Goal: Information Seeking & Learning: Learn about a topic

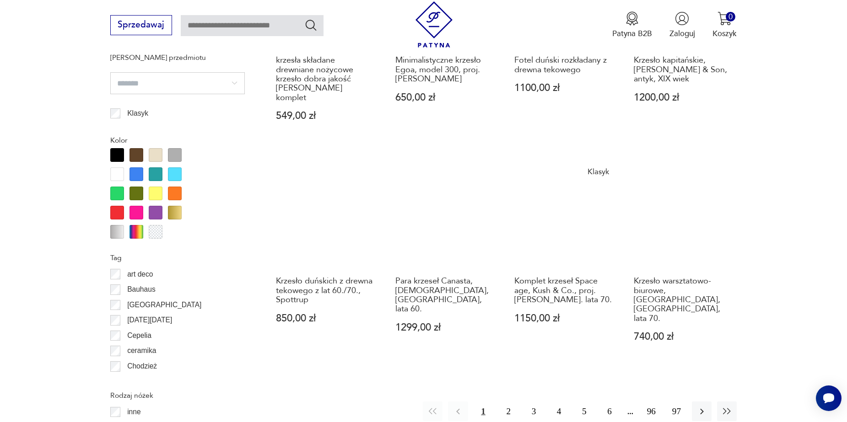
scroll to position [996, 0]
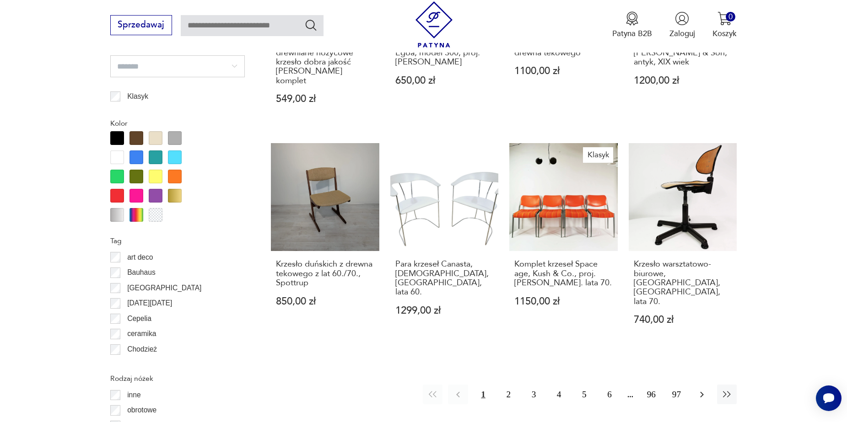
click at [702, 392] on icon "button" at bounding box center [702, 395] width 4 height 6
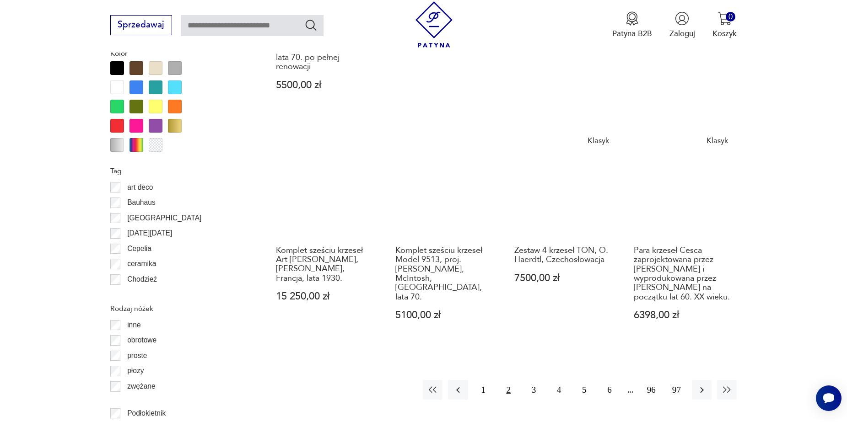
scroll to position [1073, 0]
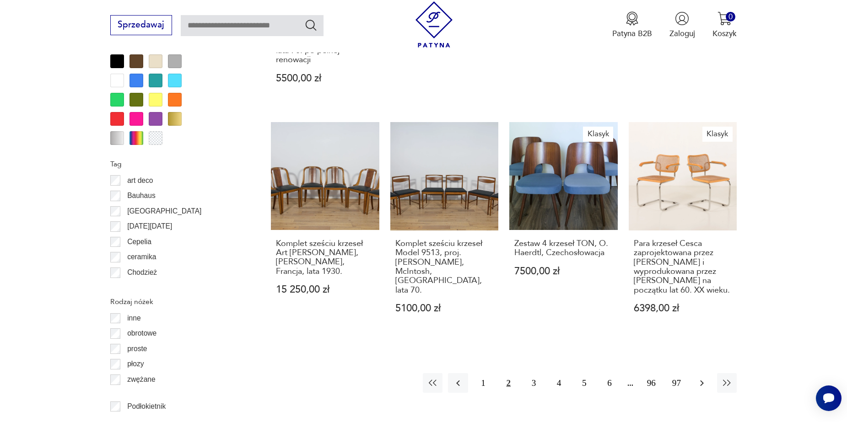
click at [699, 378] on icon "button" at bounding box center [702, 383] width 11 height 11
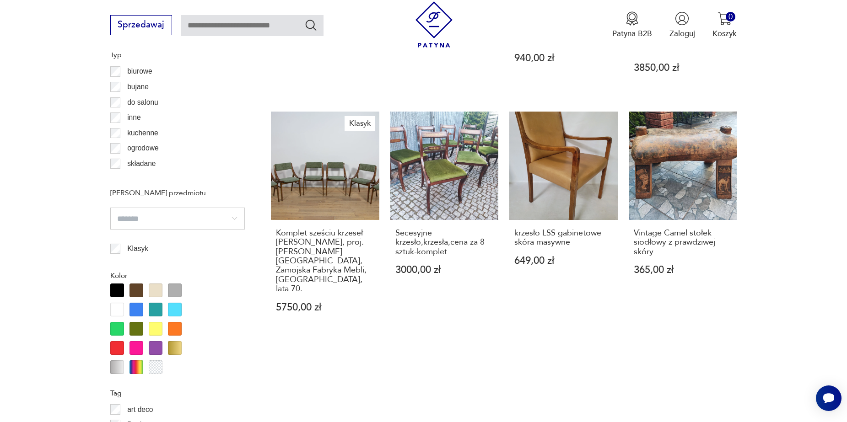
scroll to position [1000, 0]
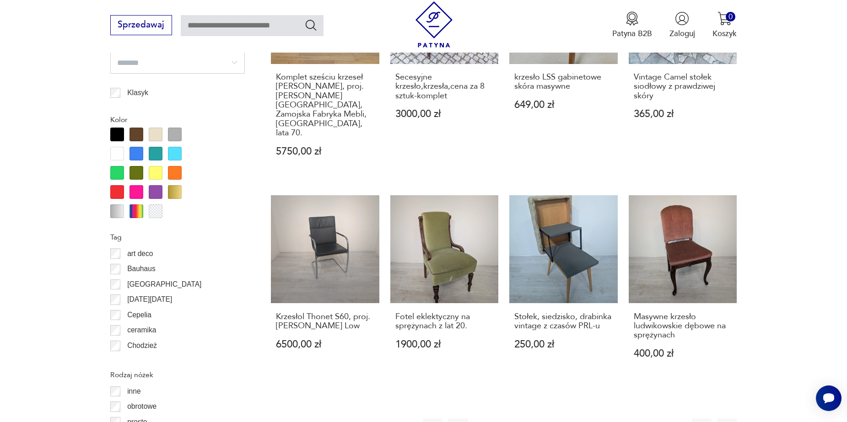
click at [557, 419] on button "4" at bounding box center [559, 429] width 20 height 20
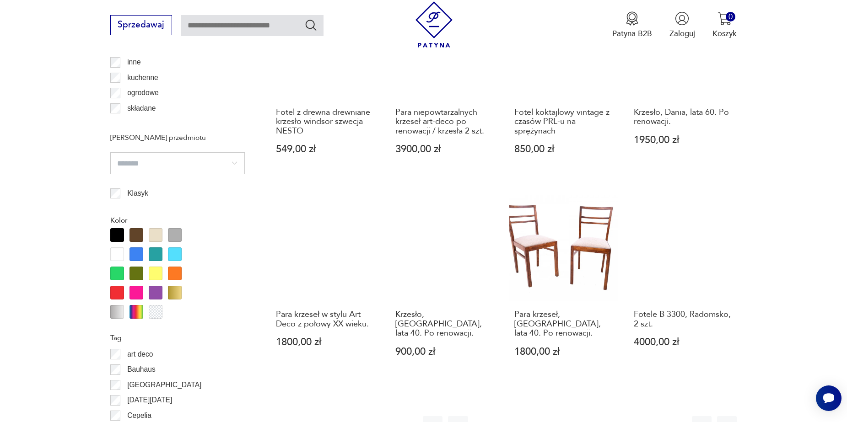
scroll to position [1037, 0]
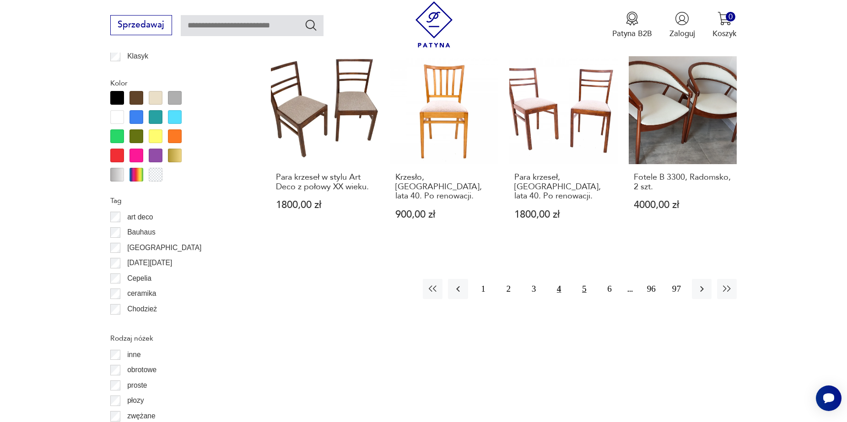
click at [585, 279] on button "5" at bounding box center [584, 289] width 20 height 20
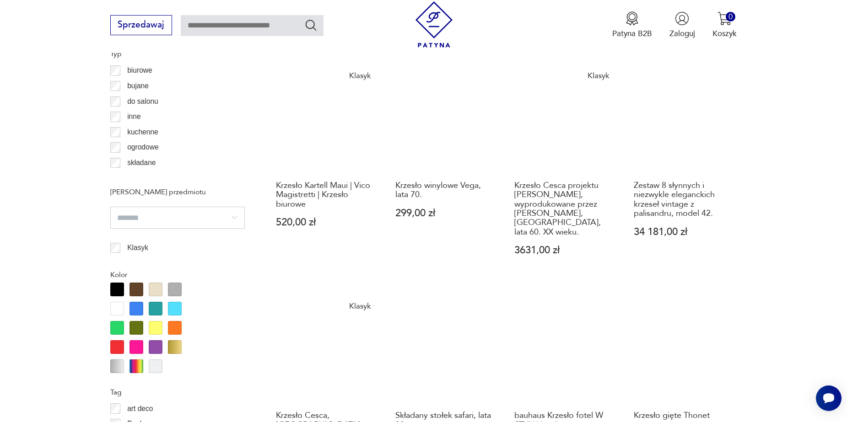
scroll to position [1037, 0]
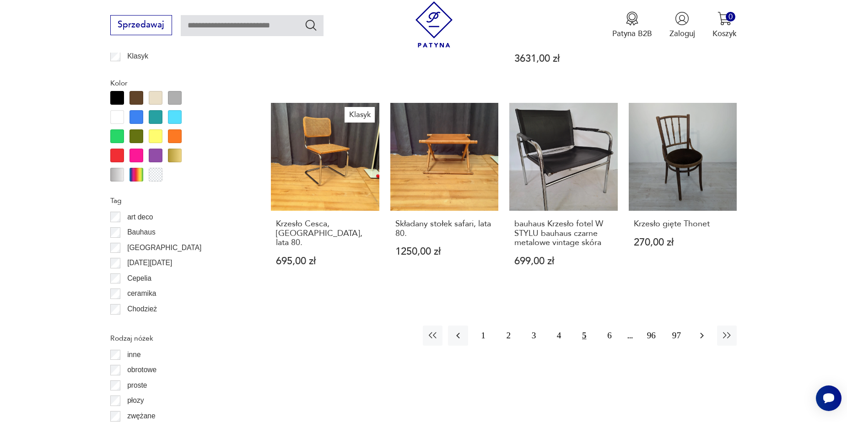
click at [699, 330] on icon "button" at bounding box center [702, 335] width 11 height 11
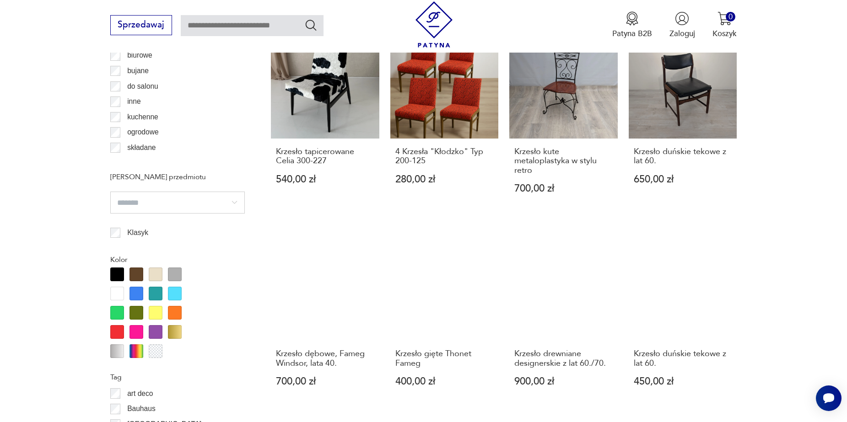
scroll to position [945, 0]
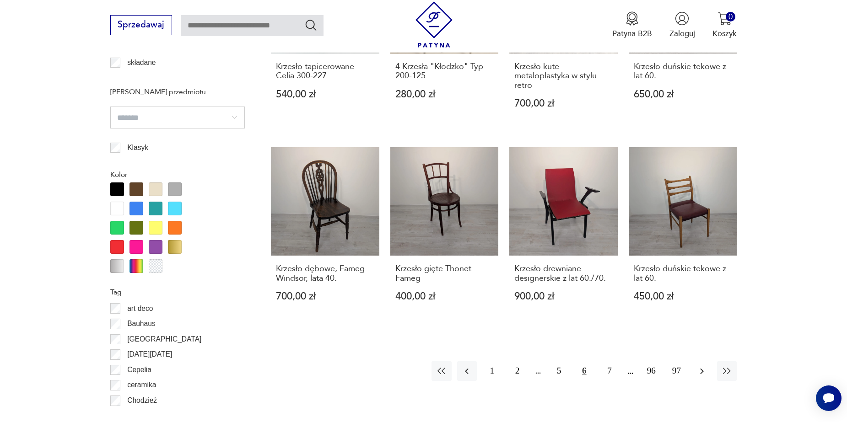
click at [701, 366] on icon "button" at bounding box center [702, 371] width 11 height 11
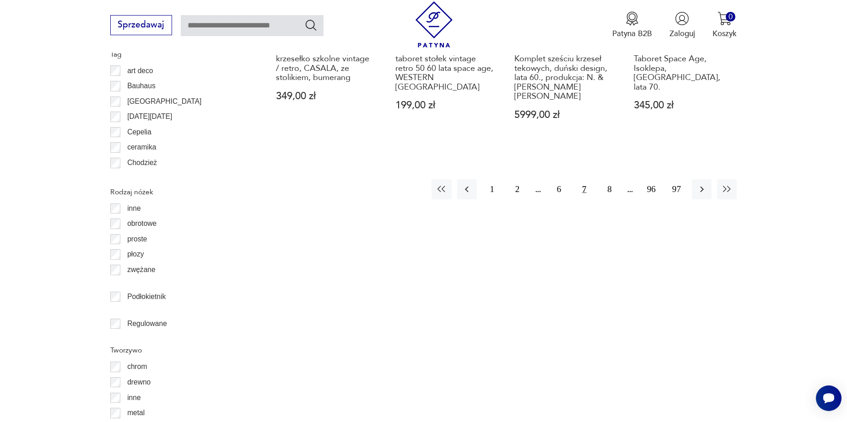
scroll to position [1220, 0]
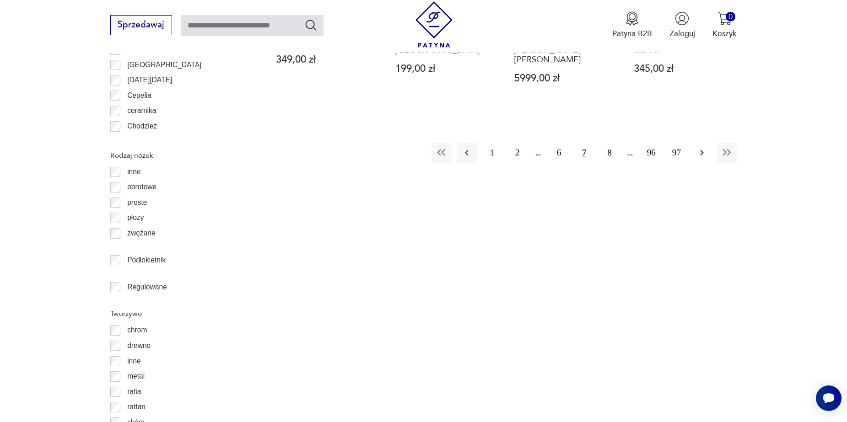
click at [696, 143] on button "button" at bounding box center [702, 153] width 20 height 20
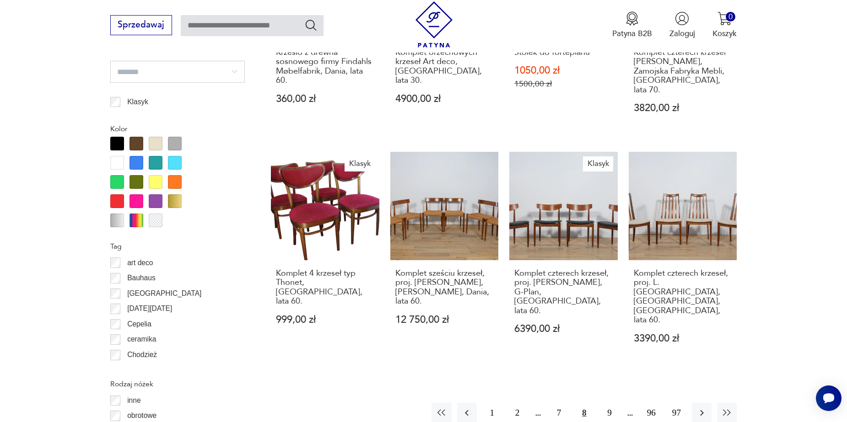
scroll to position [1220, 0]
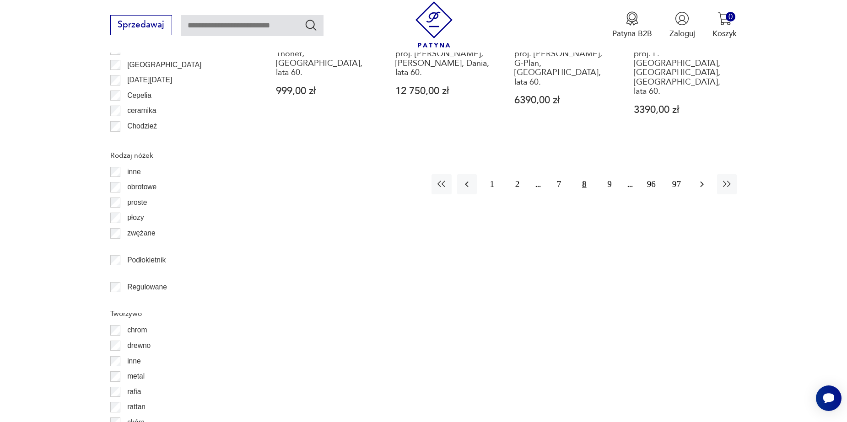
click at [701, 179] on icon "button" at bounding box center [702, 184] width 11 height 11
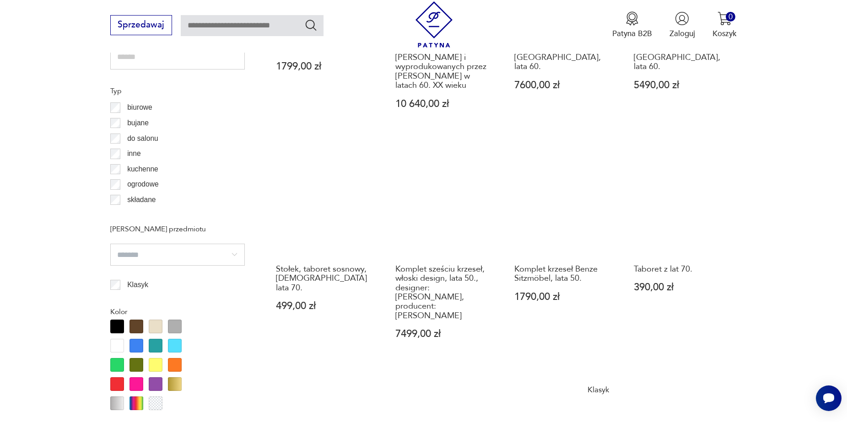
scroll to position [1128, 0]
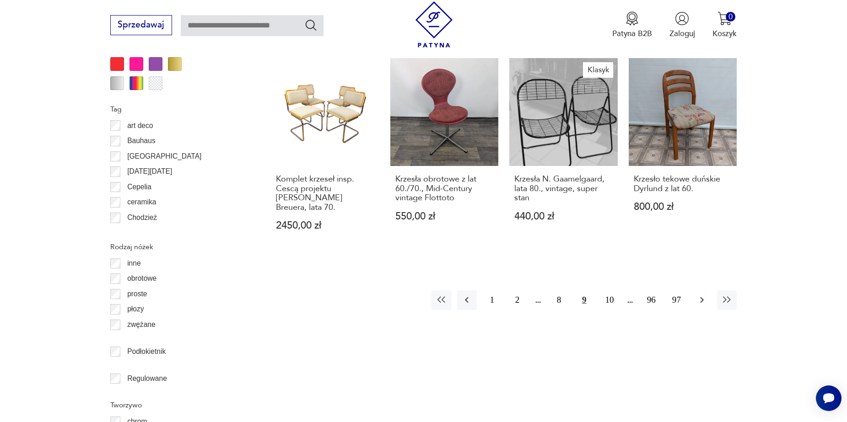
click at [704, 295] on icon "button" at bounding box center [702, 300] width 11 height 11
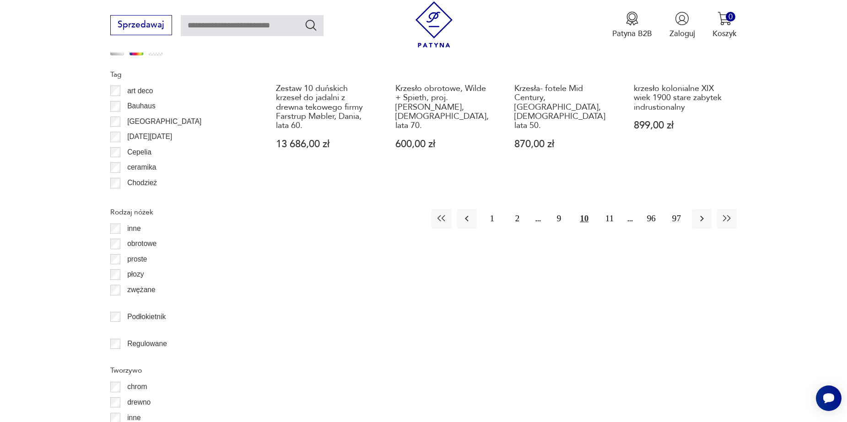
scroll to position [1174, 0]
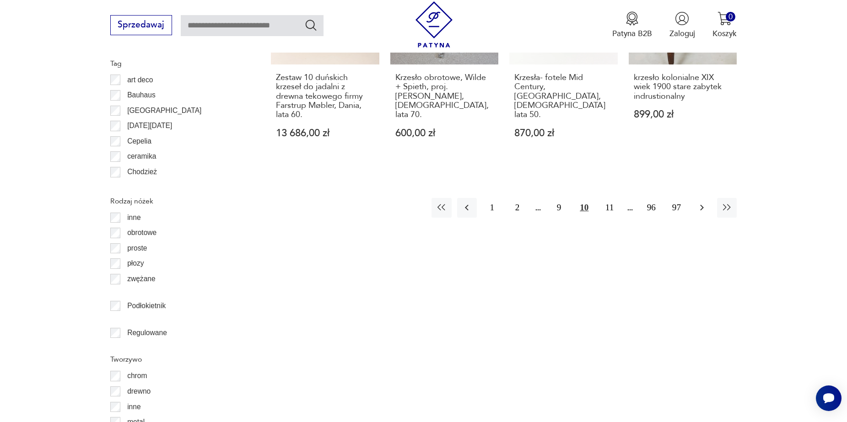
click at [698, 202] on icon "button" at bounding box center [702, 207] width 11 height 11
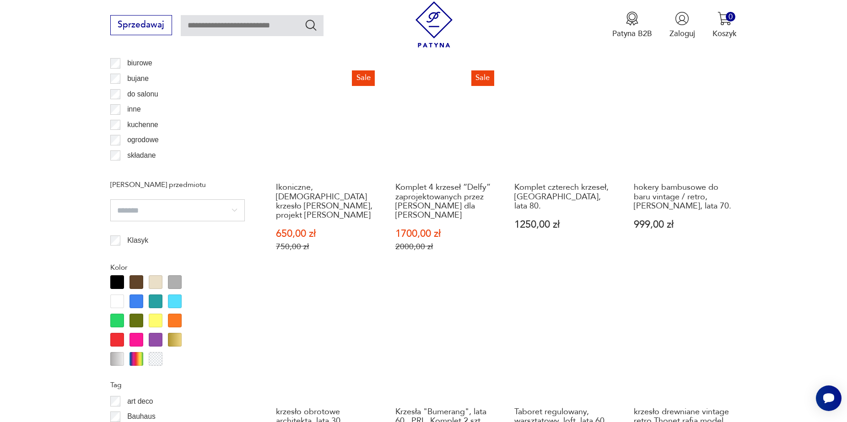
scroll to position [991, 0]
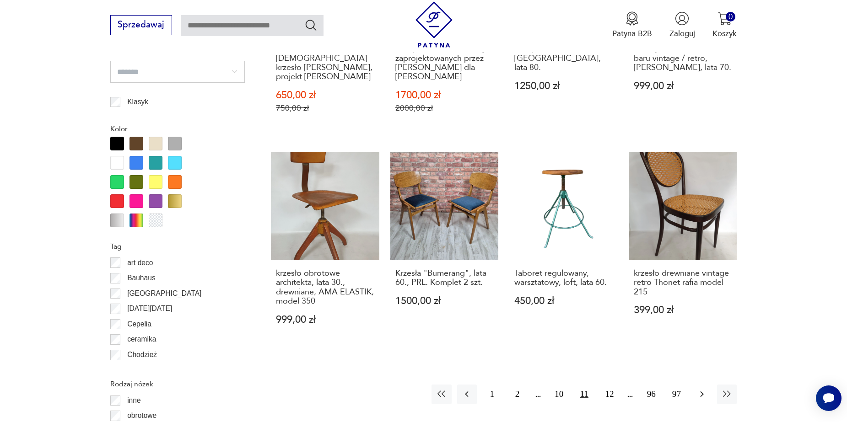
click at [699, 389] on icon "button" at bounding box center [702, 394] width 11 height 11
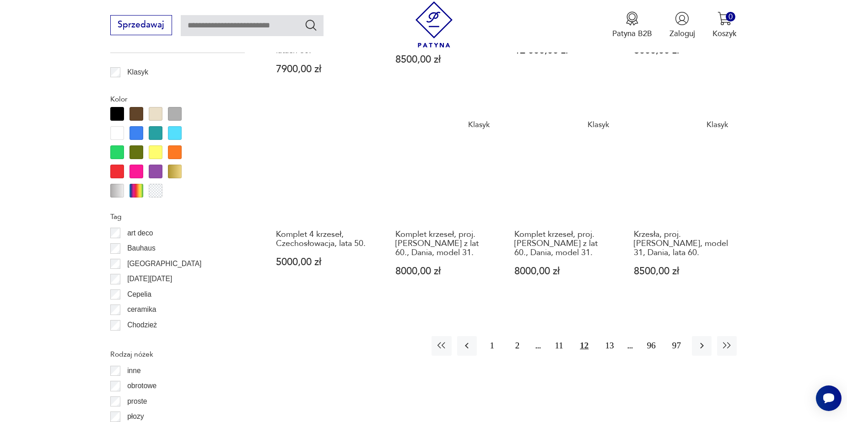
scroll to position [1037, 0]
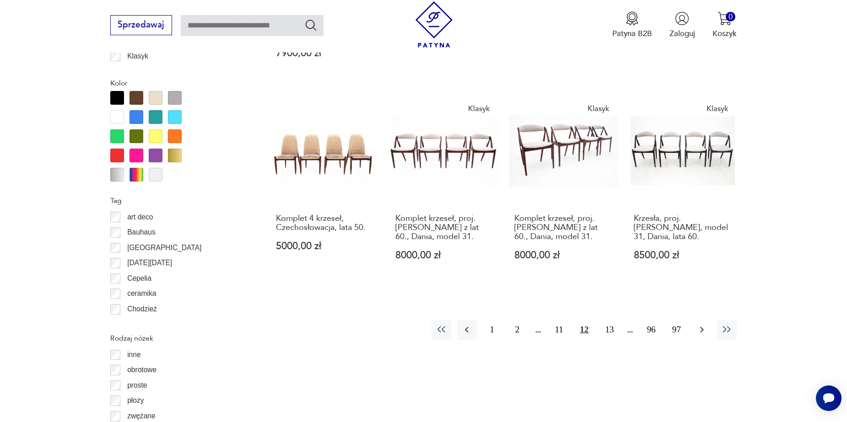
click at [705, 324] on icon "button" at bounding box center [702, 329] width 11 height 11
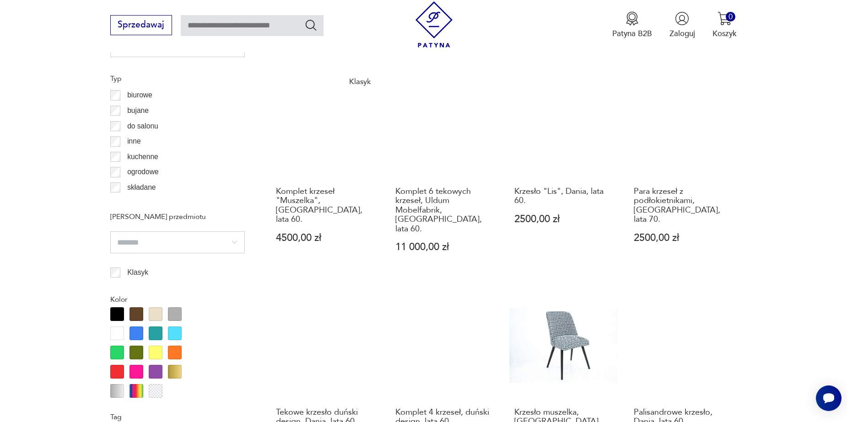
scroll to position [945, 0]
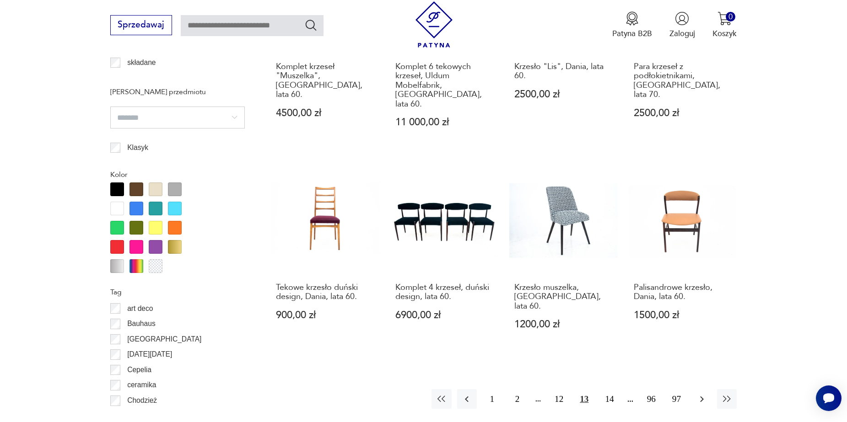
click at [704, 394] on icon "button" at bounding box center [702, 399] width 11 height 11
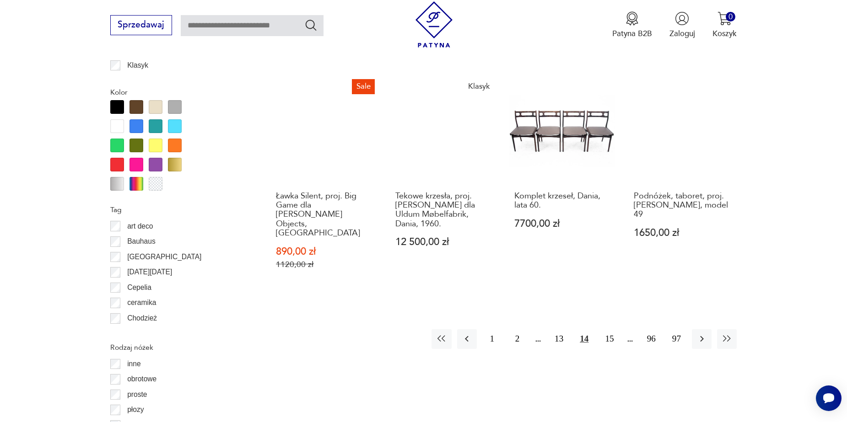
scroll to position [1037, 0]
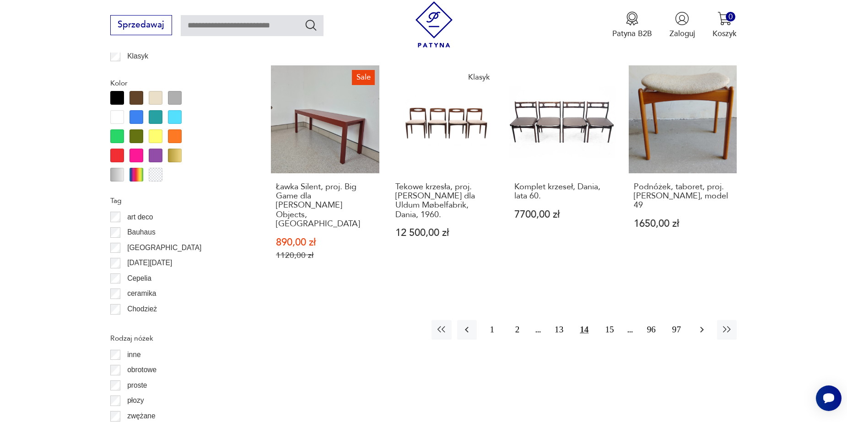
click at [699, 324] on icon "button" at bounding box center [702, 329] width 11 height 11
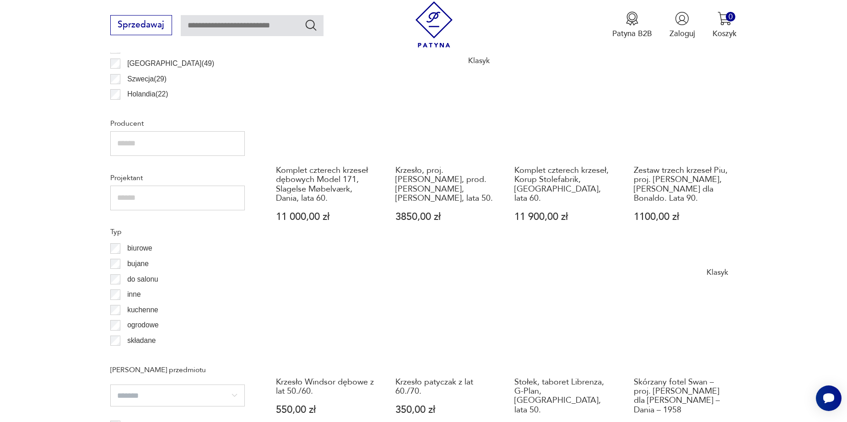
scroll to position [670, 0]
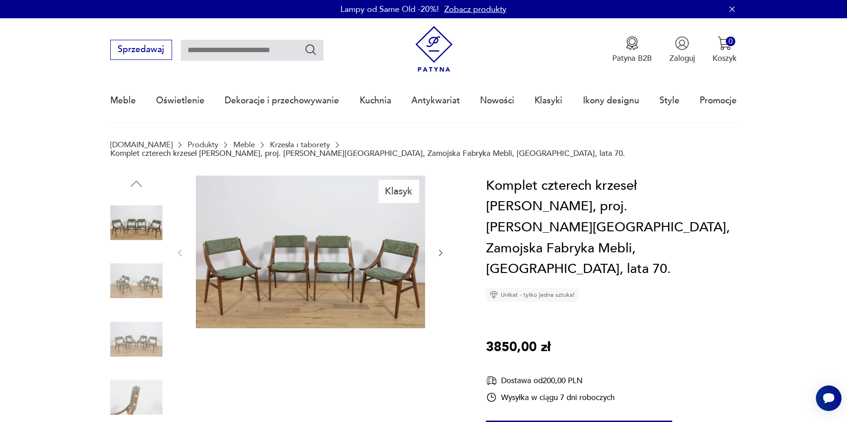
click at [438, 249] on icon "button" at bounding box center [440, 253] width 9 height 9
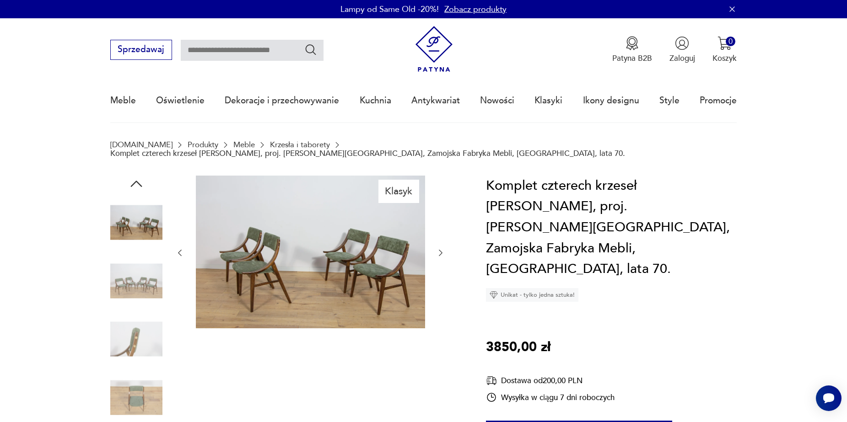
click at [438, 249] on icon "button" at bounding box center [440, 253] width 9 height 9
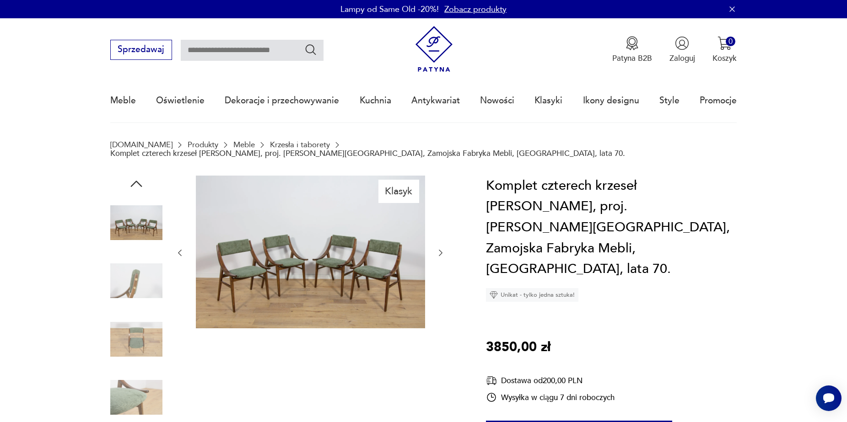
click at [438, 249] on icon "button" at bounding box center [440, 253] width 9 height 9
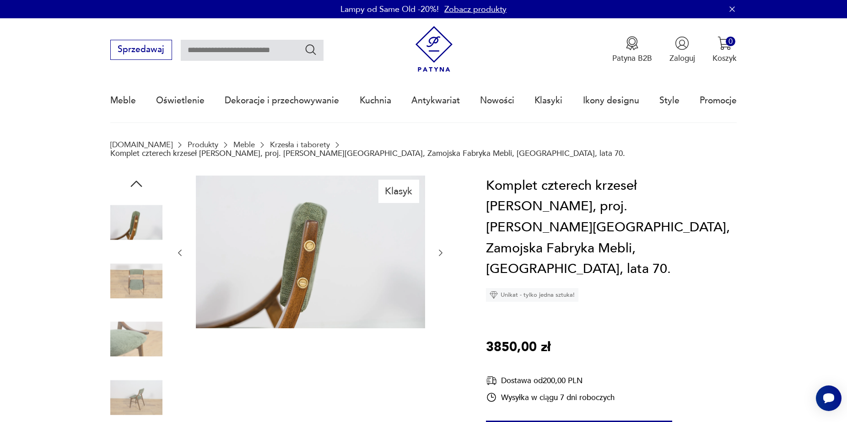
click at [438, 249] on icon "button" at bounding box center [440, 253] width 9 height 9
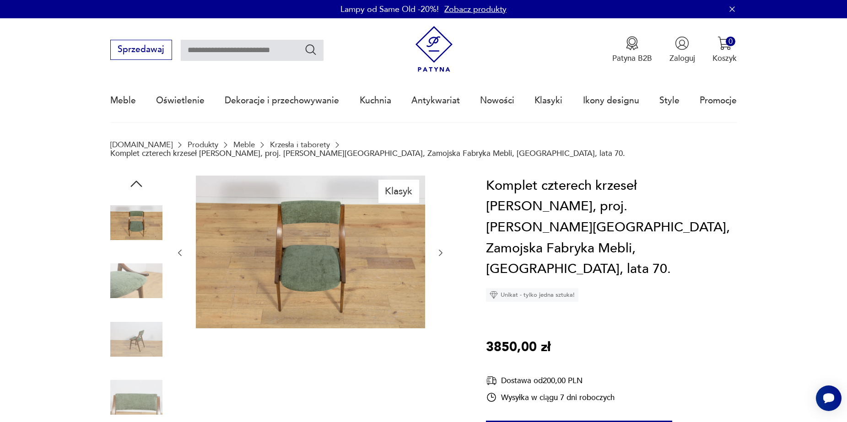
click at [438, 249] on icon "button" at bounding box center [440, 253] width 9 height 9
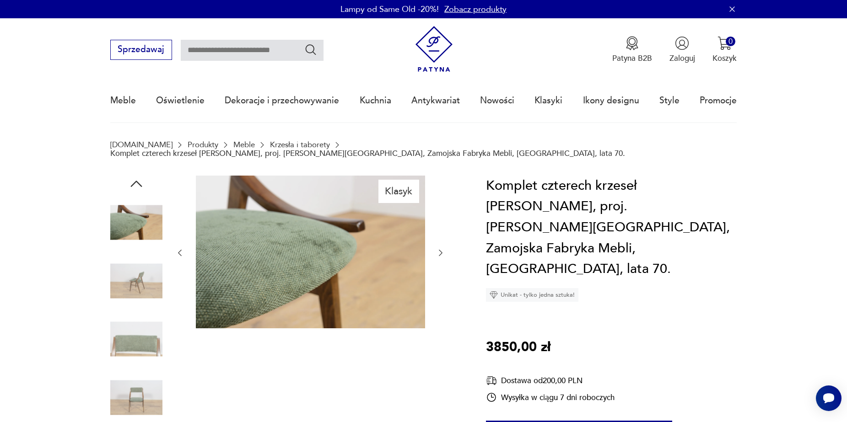
click at [438, 249] on icon "button" at bounding box center [440, 253] width 9 height 9
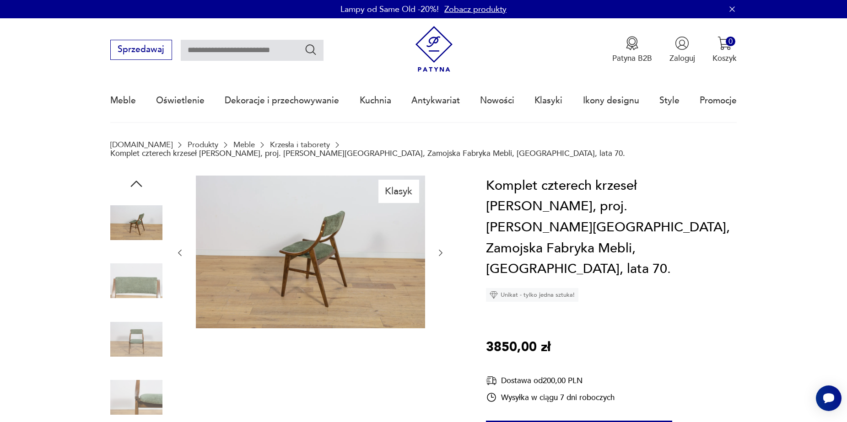
click at [438, 249] on icon "button" at bounding box center [440, 253] width 9 height 9
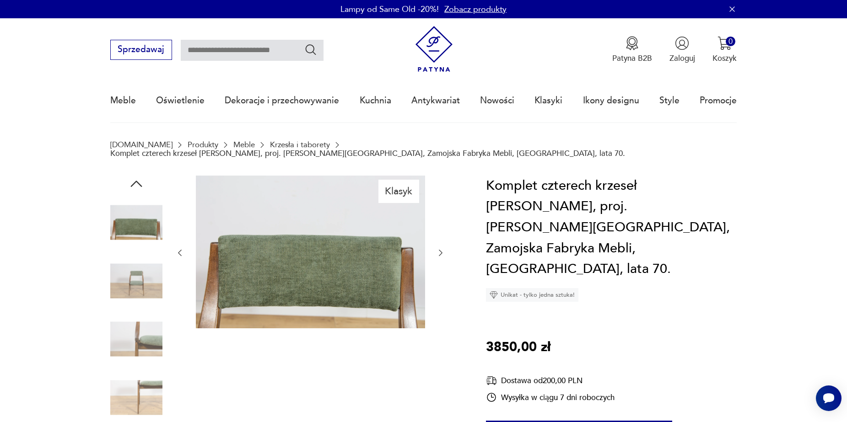
click at [438, 249] on icon "button" at bounding box center [440, 253] width 9 height 9
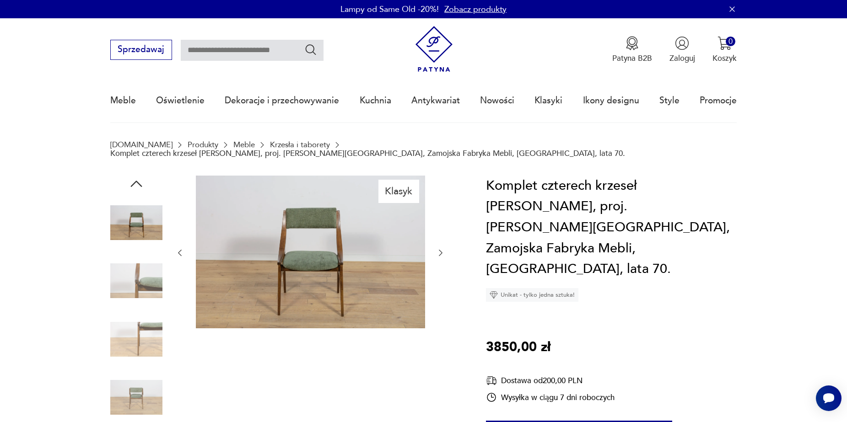
click at [438, 249] on icon "button" at bounding box center [440, 253] width 9 height 9
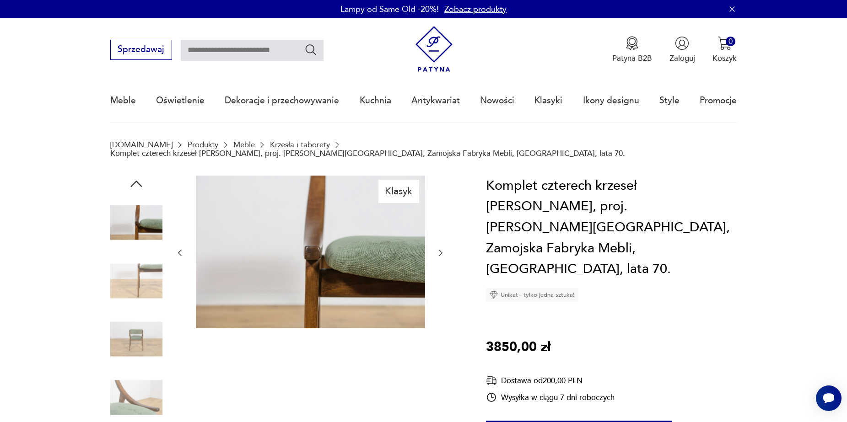
click at [438, 249] on icon "button" at bounding box center [440, 253] width 9 height 9
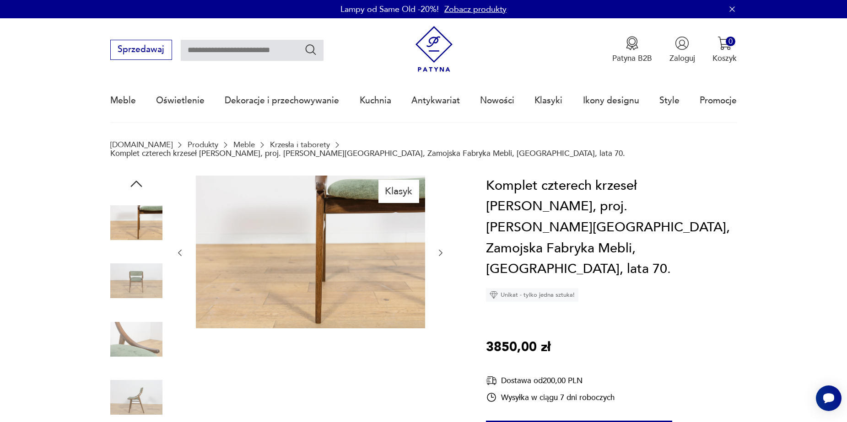
click at [438, 249] on icon "button" at bounding box center [440, 253] width 9 height 9
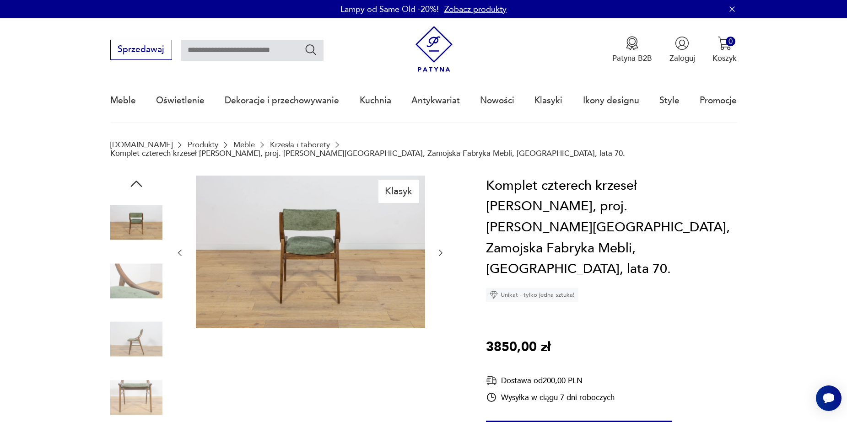
click at [438, 249] on icon "button" at bounding box center [440, 253] width 9 height 9
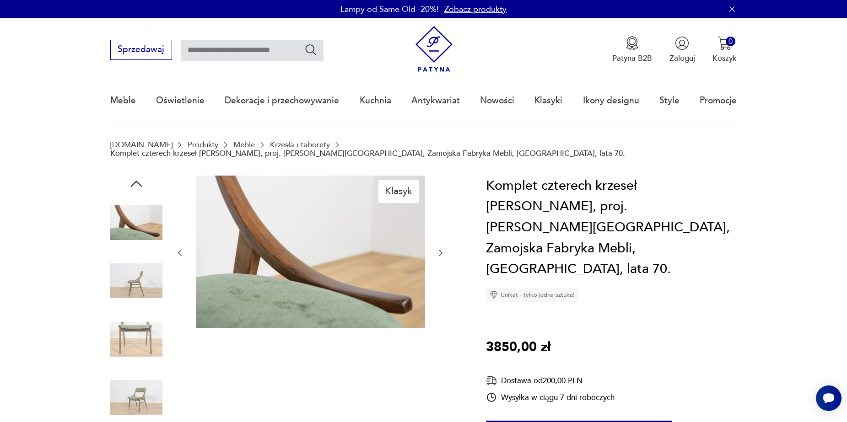
click at [438, 249] on icon "button" at bounding box center [440, 253] width 9 height 9
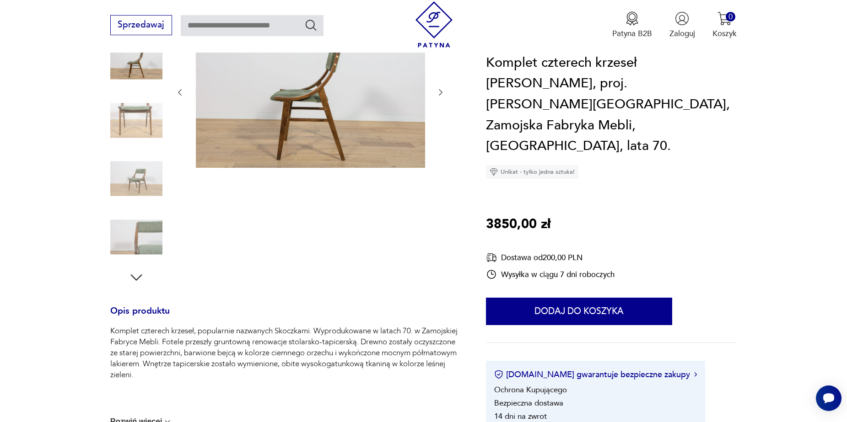
scroll to position [46, 0]
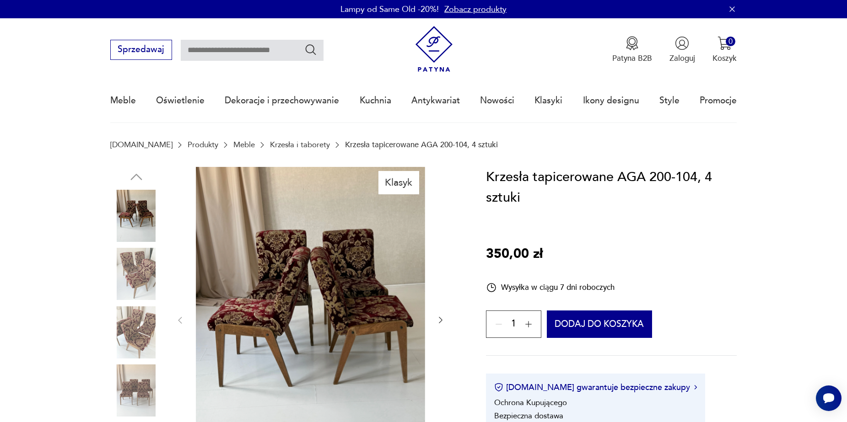
click at [440, 320] on icon "button" at bounding box center [440, 320] width 9 height 9
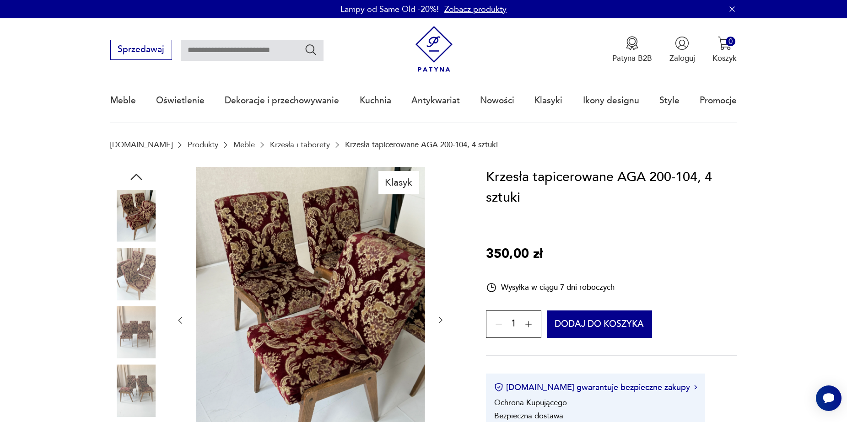
click at [440, 320] on icon "button" at bounding box center [440, 320] width 9 height 9
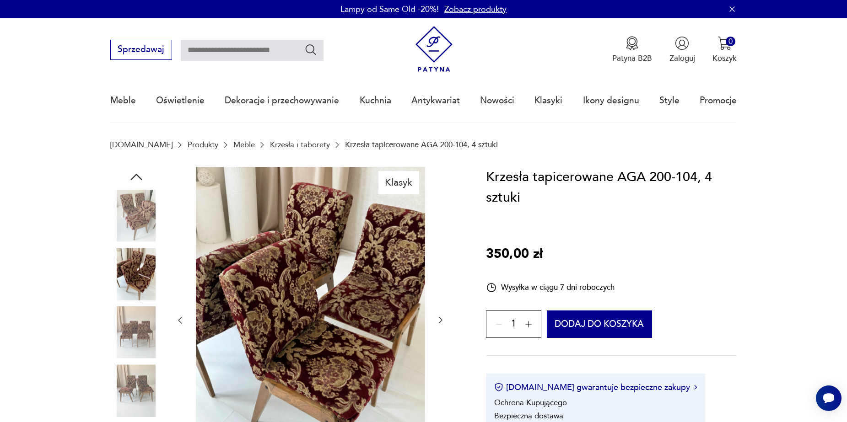
click at [440, 320] on icon "button" at bounding box center [440, 320] width 9 height 9
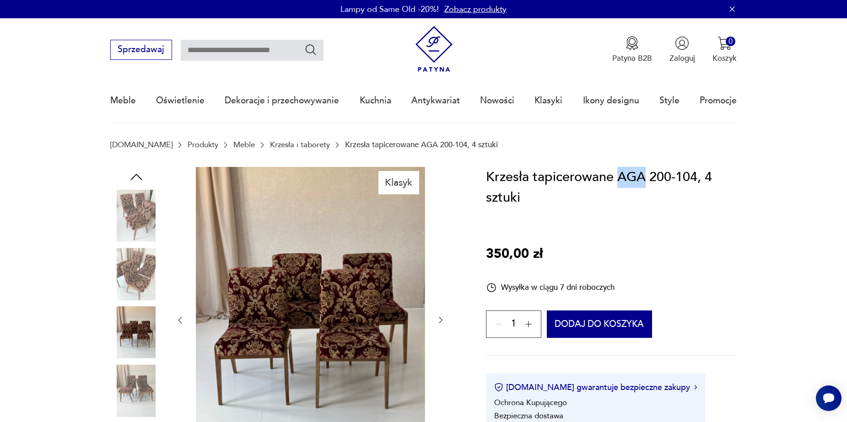
drag, startPoint x: 619, startPoint y: 177, endPoint x: 644, endPoint y: 175, distance: 25.7
click at [644, 175] on h1 "Krzesła tapicerowane AGA 200-104, 4 sztuki" at bounding box center [611, 188] width 251 height 42
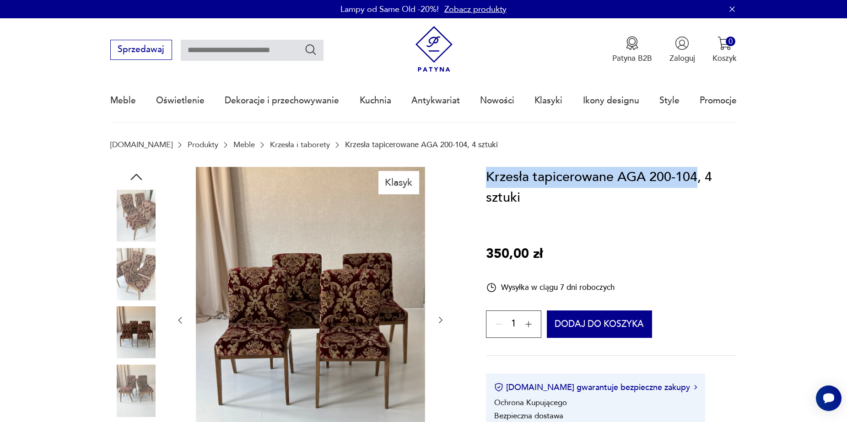
drag, startPoint x: 489, startPoint y: 177, endPoint x: 699, endPoint y: 177, distance: 209.6
click at [699, 177] on h1 "Krzesła tapicerowane AGA 200-104, 4 sztuki" at bounding box center [611, 188] width 251 height 42
copy h1 "Krzesła tapicerowane AGA 200-104"
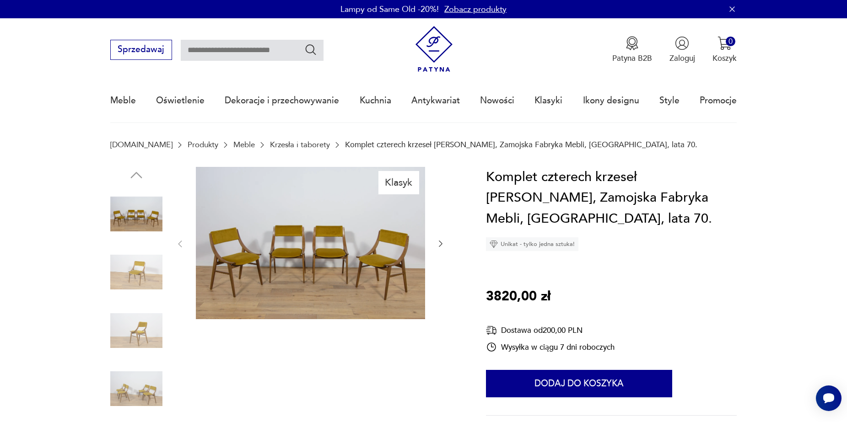
click at [443, 247] on icon "button" at bounding box center [440, 243] width 9 height 9
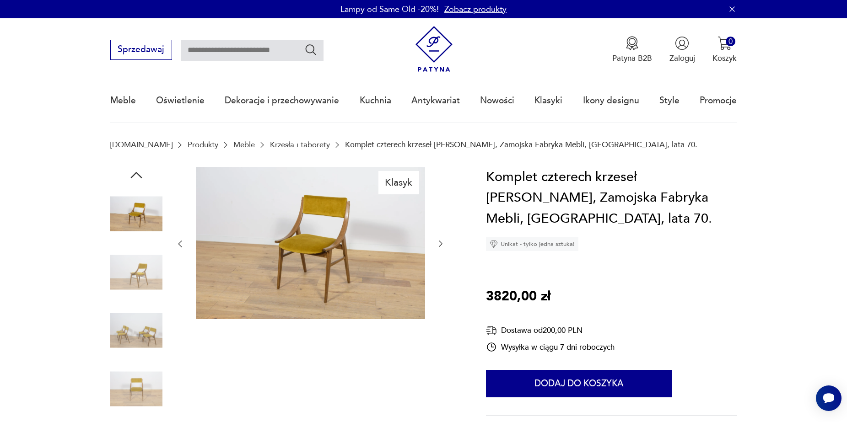
click at [443, 247] on icon "button" at bounding box center [440, 243] width 9 height 9
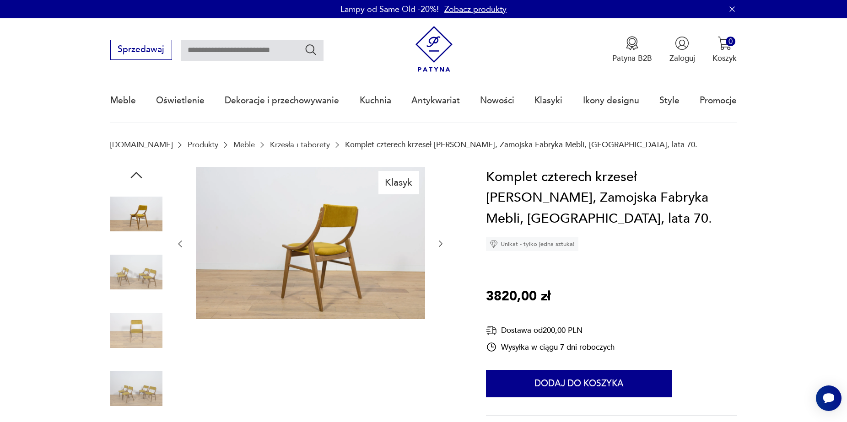
click at [443, 247] on div at bounding box center [310, 244] width 270 height 155
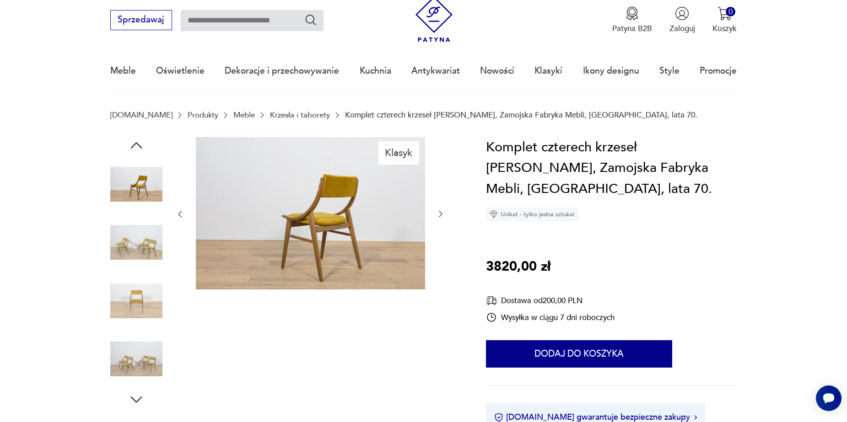
scroll to position [46, 0]
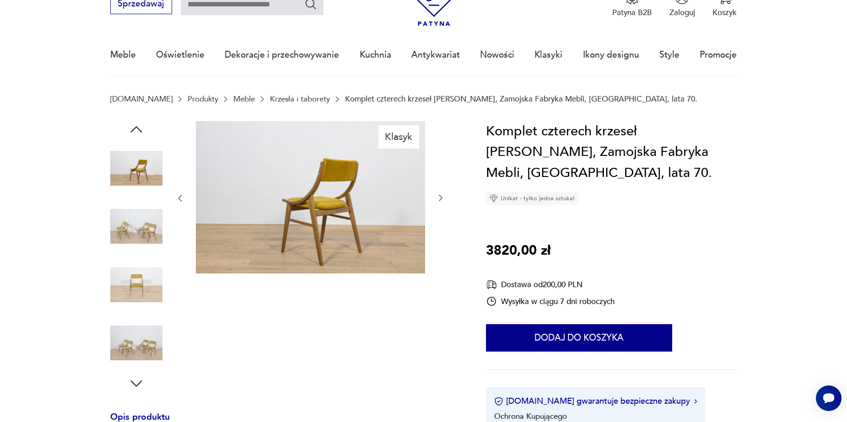
click at [439, 199] on icon "button" at bounding box center [440, 198] width 9 height 9
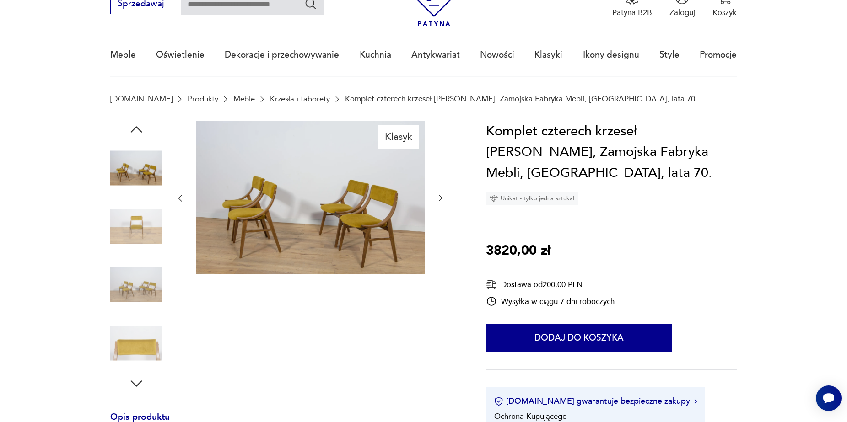
click at [439, 199] on icon "button" at bounding box center [440, 198] width 9 height 9
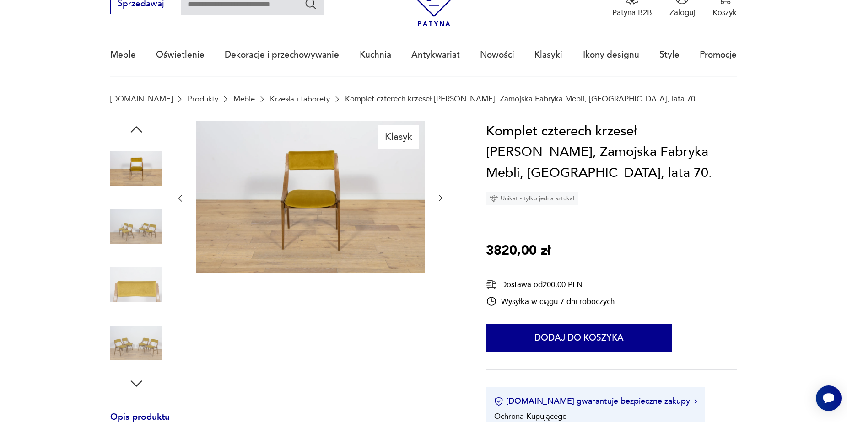
click at [439, 199] on icon "button" at bounding box center [440, 198] width 9 height 9
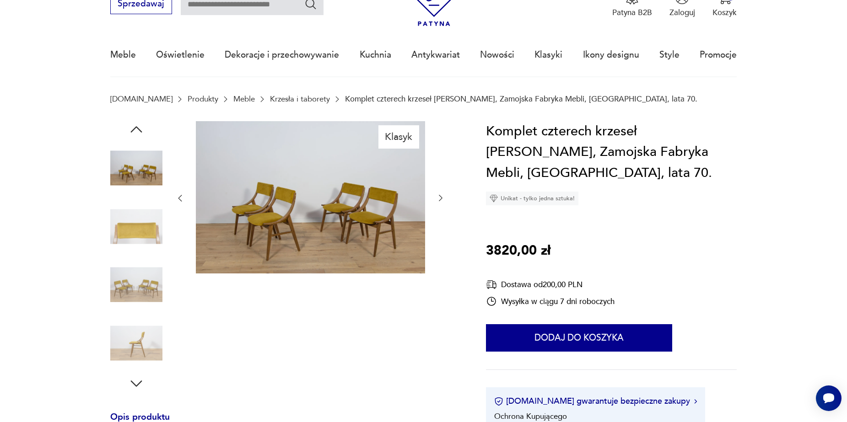
click at [439, 199] on icon "button" at bounding box center [440, 198] width 9 height 9
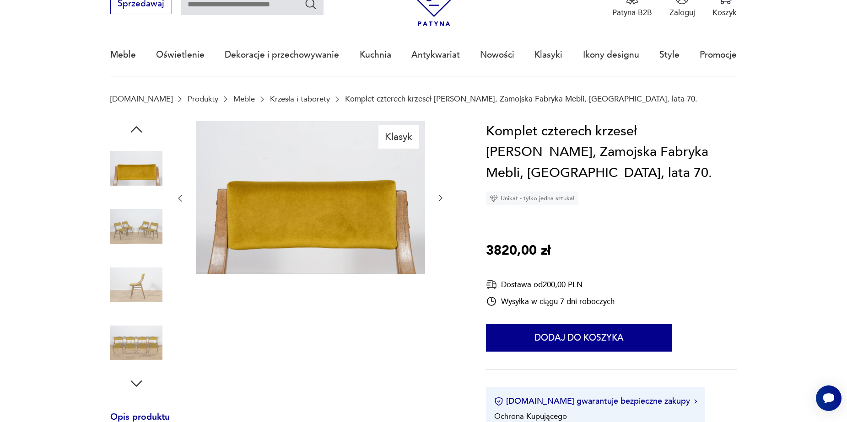
click at [439, 199] on icon "button" at bounding box center [440, 198] width 9 height 9
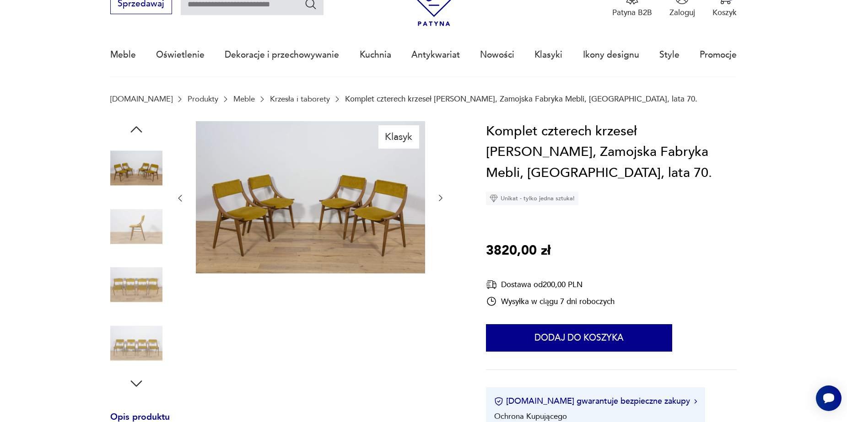
click at [439, 199] on icon "button" at bounding box center [440, 198] width 9 height 9
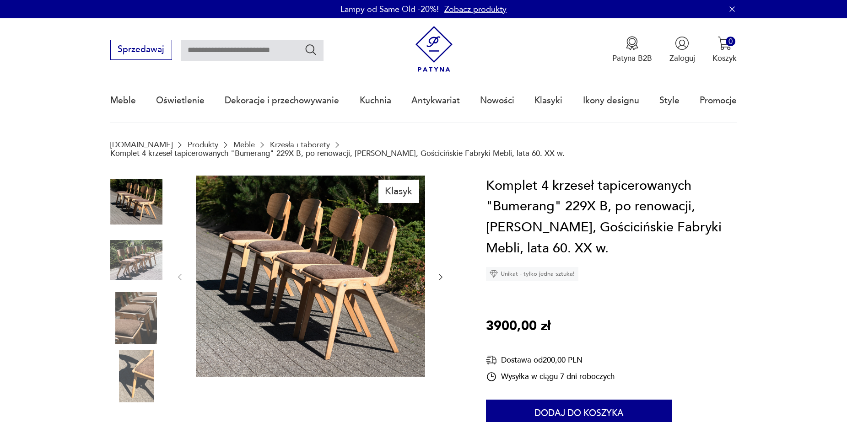
click at [441, 273] on icon "button" at bounding box center [440, 277] width 9 height 9
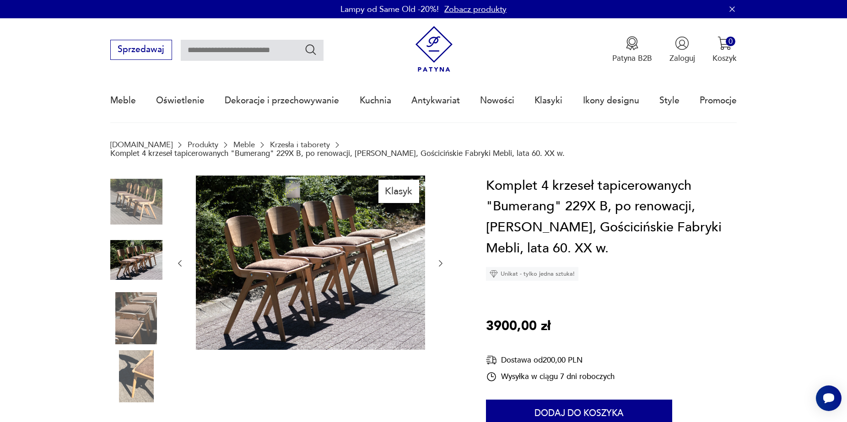
click at [441, 268] on div at bounding box center [310, 264] width 270 height 176
